Goal: Information Seeking & Learning: Find contact information

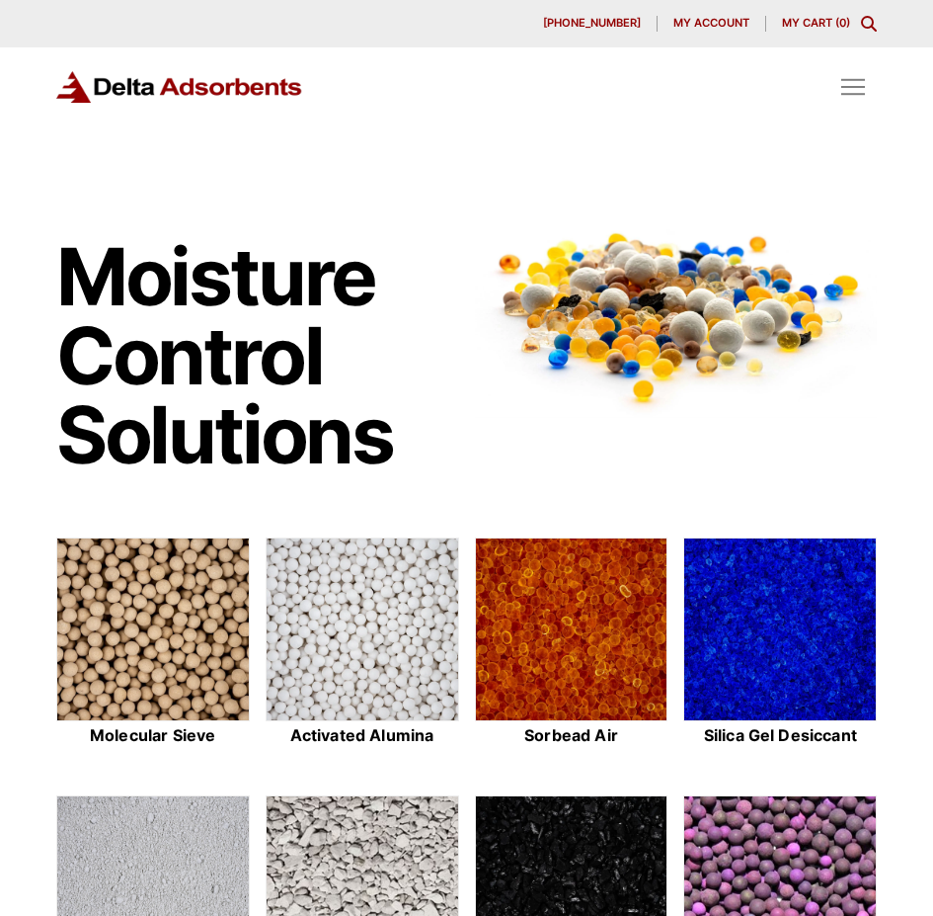
click at [877, 68] on div "Toggle Off Canvas Content" at bounding box center [853, 86] width 47 height 47
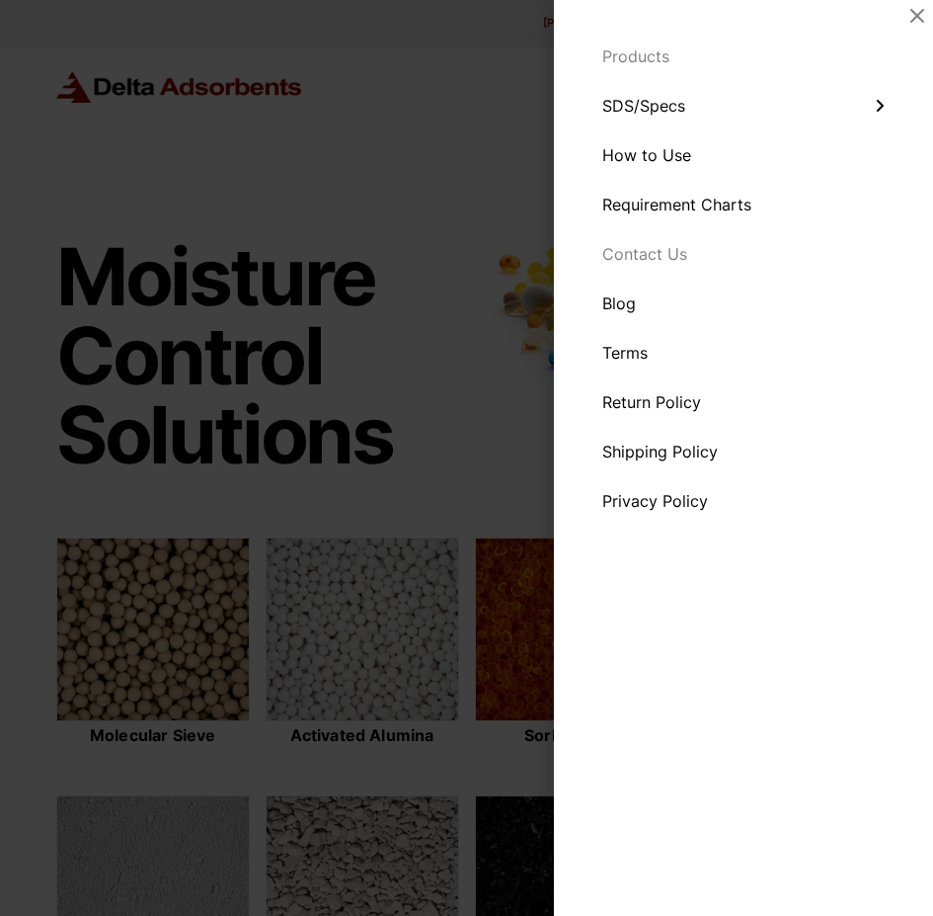
click at [665, 264] on div "Contact Us" at bounding box center [744, 253] width 316 height 49
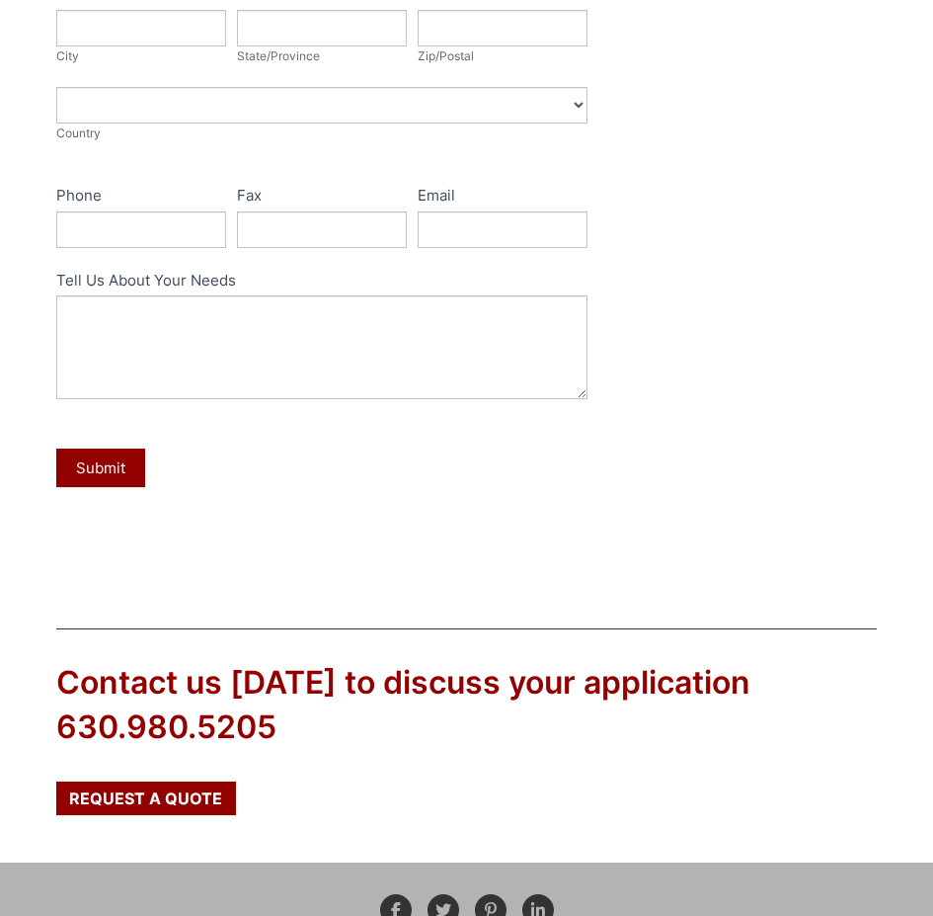
scroll to position [99, 0]
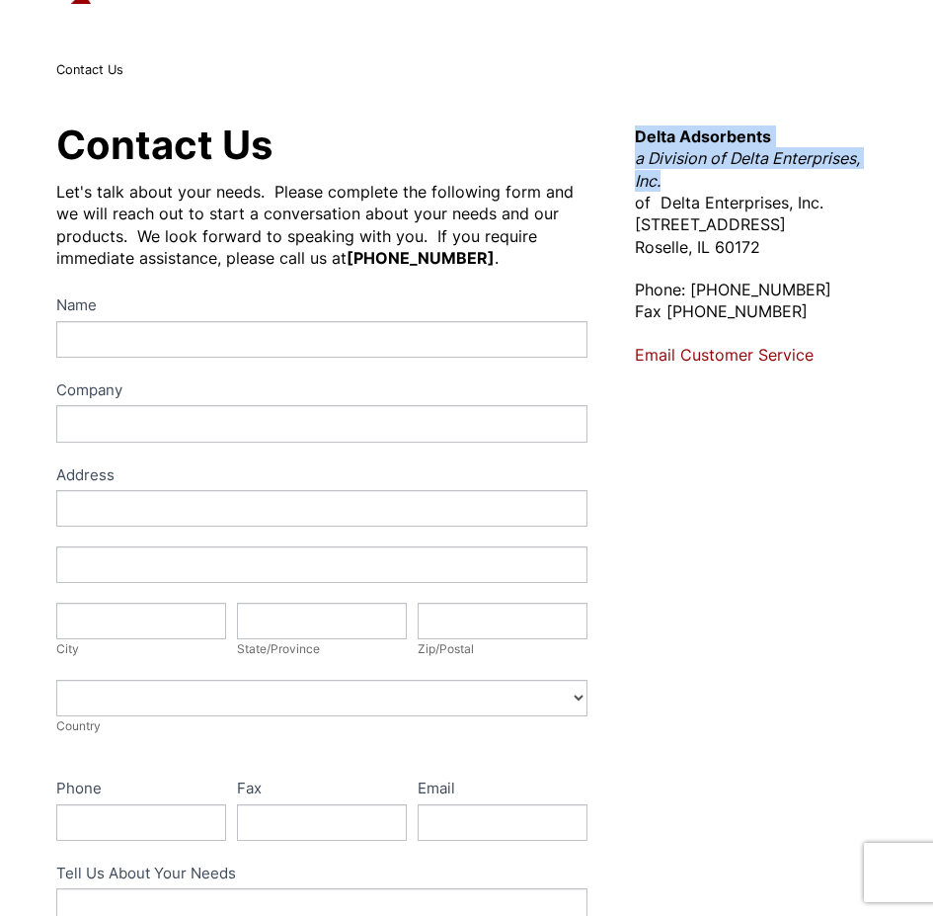
drag, startPoint x: 629, startPoint y: 130, endPoint x: 695, endPoint y: 177, distance: 80.8
click at [695, 177] on div "Contact Us Let's talk about your needs. Please complete the following form and …" at bounding box center [467, 635] width 869 height 1035
copy p "Delta Adsorbents a Division of Delta Enterprises, Inc."
click at [676, 144] on strong "Delta Adsorbents" at bounding box center [703, 136] width 136 height 20
drag, startPoint x: 634, startPoint y: 139, endPoint x: 775, endPoint y: 143, distance: 141.3
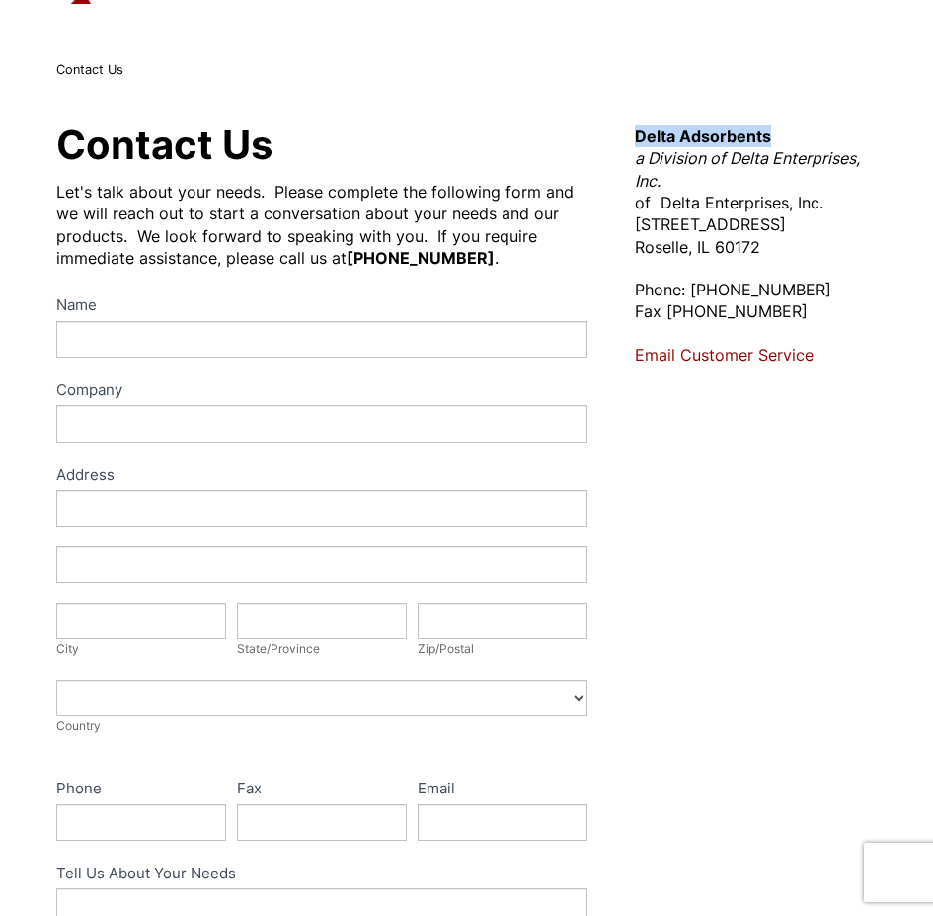
click at [775, 143] on div "Contact Us Let's talk about your needs. Please complete the following form and …" at bounding box center [467, 635] width 869 height 1035
copy strong "Delta Adsorbents"
drag, startPoint x: 634, startPoint y: 158, endPoint x: 663, endPoint y: 181, distance: 36.6
click at [663, 181] on div "Contact Us Let's talk about your needs. Please complete the following form and …" at bounding box center [467, 635] width 869 height 1035
copy em "a Division of Delta Enterprises, Inc."
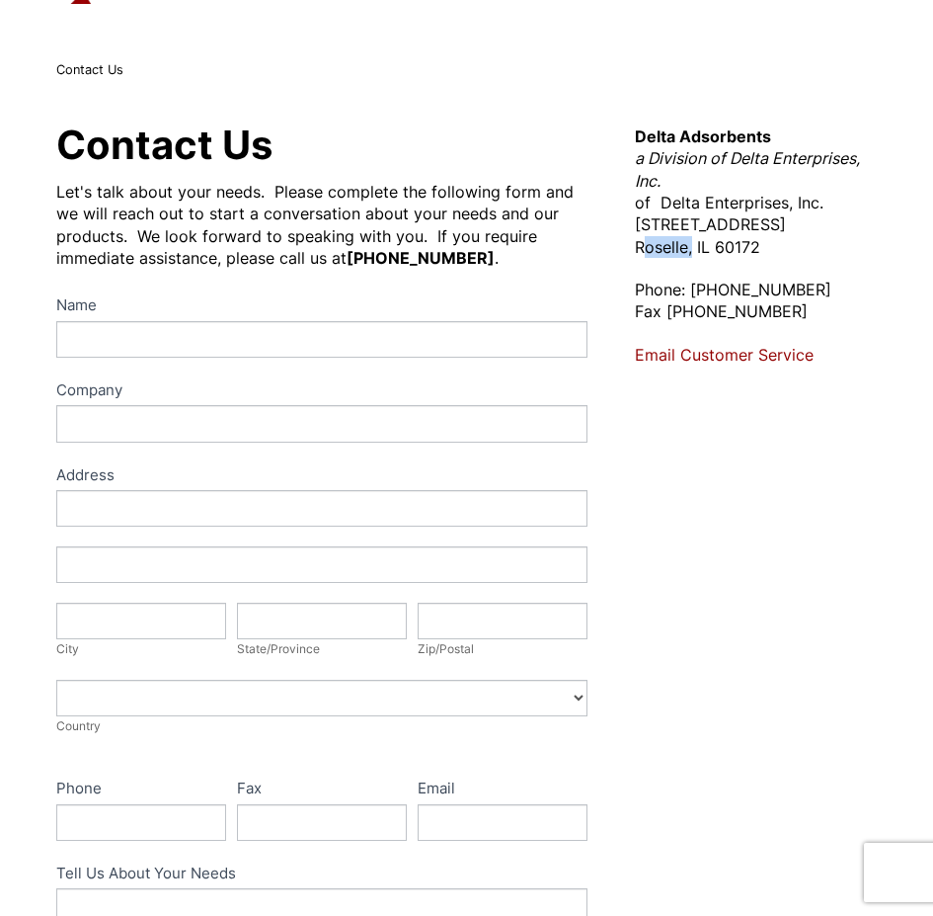
drag, startPoint x: 637, startPoint y: 242, endPoint x: 687, endPoint y: 240, distance: 49.4
click at [687, 240] on p "Delta Adsorbents a Division of Delta Enterprises, Inc. of Delta Enterprises, In…" at bounding box center [756, 191] width 242 height 132
copy p "Roselle"
click at [710, 258] on div "Delta Adsorbents a Division of Delta Enterprises, Inc. of Delta Enterprises, In…" at bounding box center [756, 245] width 242 height 241
click at [653, 246] on p "Delta Adsorbents a Division of Delta Enterprises, Inc. of Delta Enterprises, In…" at bounding box center [756, 191] width 242 height 132
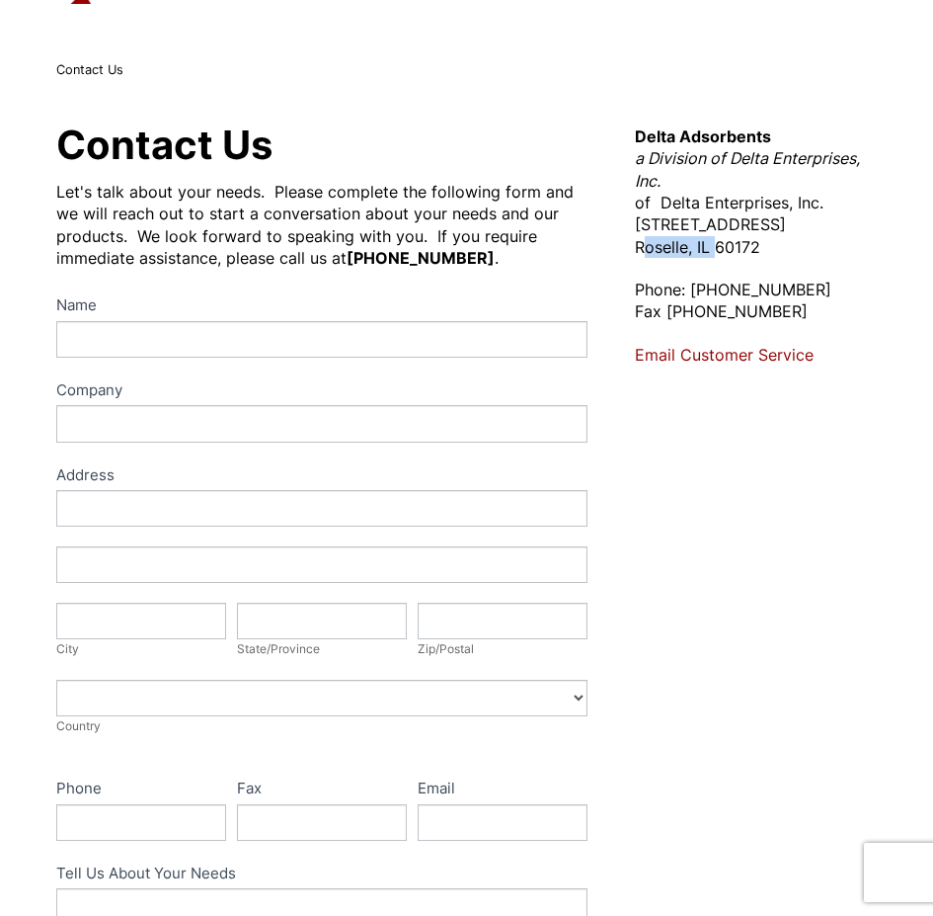
drag, startPoint x: 629, startPoint y: 248, endPoint x: 710, endPoint y: 246, distance: 81.0
click at [710, 246] on div "Contact Us Let's talk about your needs. Please complete the following form and …" at bounding box center [467, 635] width 869 height 1035
copy p "Roselle, [GEOGRAPHIC_DATA]"
